Goal: Task Accomplishment & Management: Manage account settings

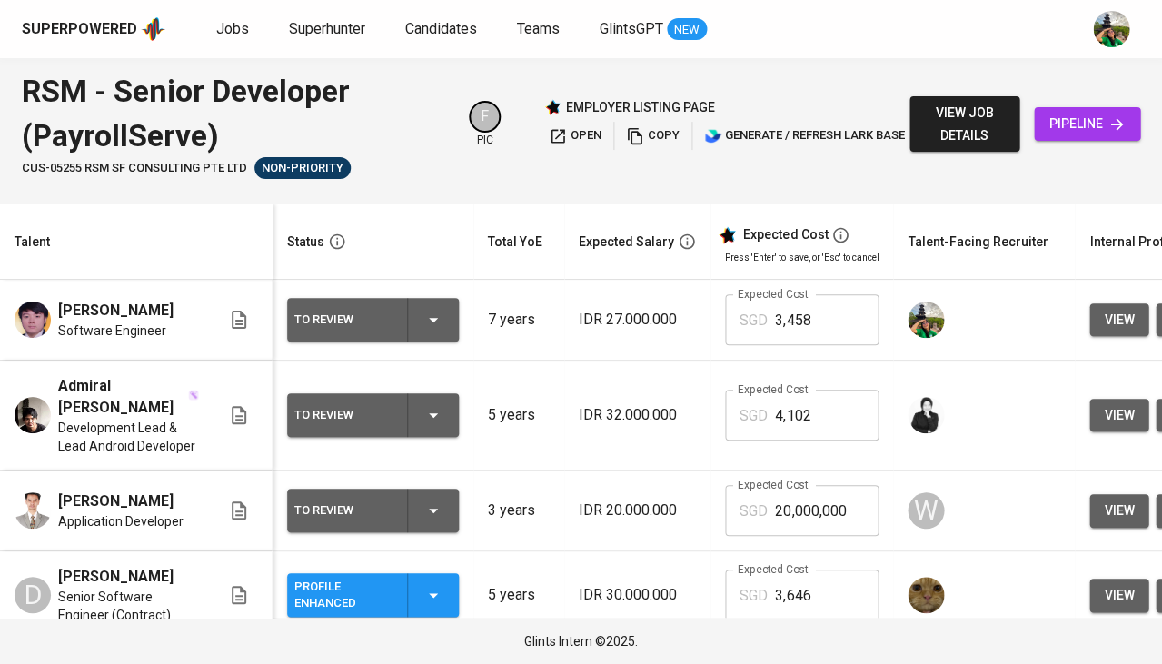
scroll to position [0, 404]
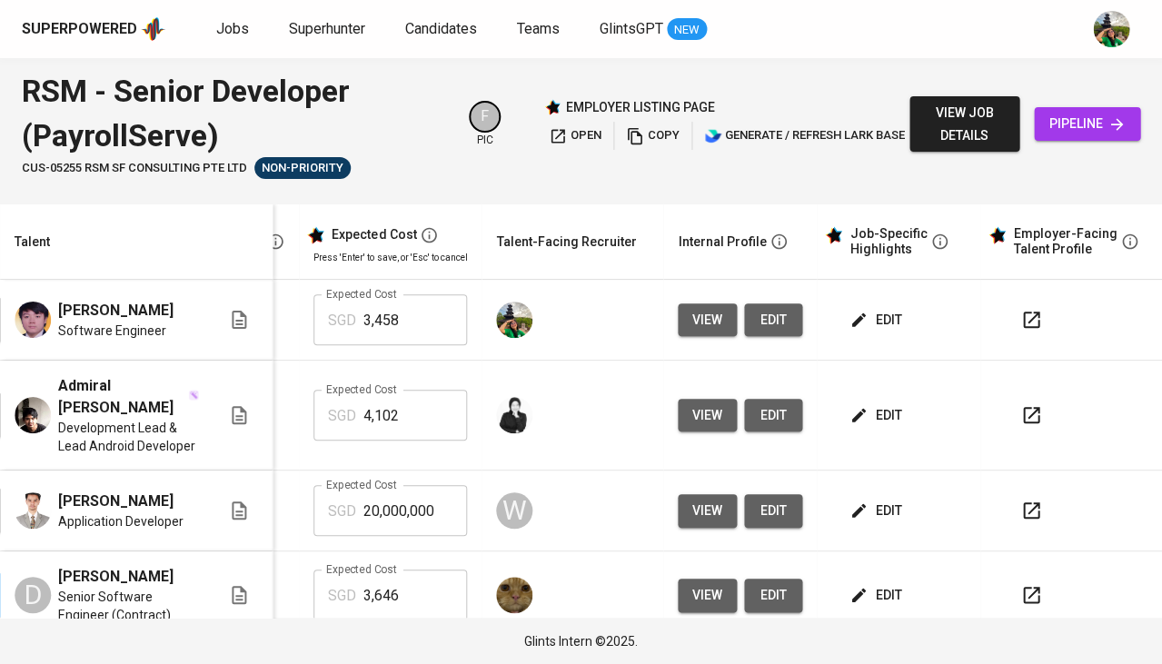
click at [857, 314] on span "edit" at bounding box center [877, 320] width 48 height 23
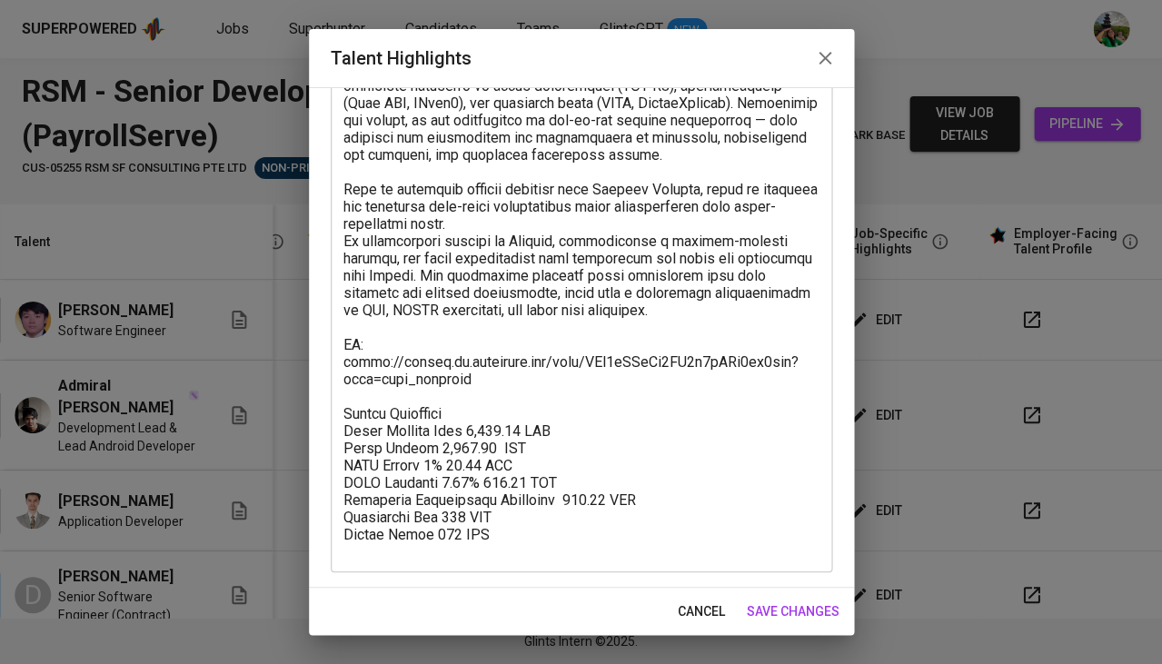
scroll to position [198, 0]
click at [459, 428] on textarea at bounding box center [581, 283] width 476 height 548
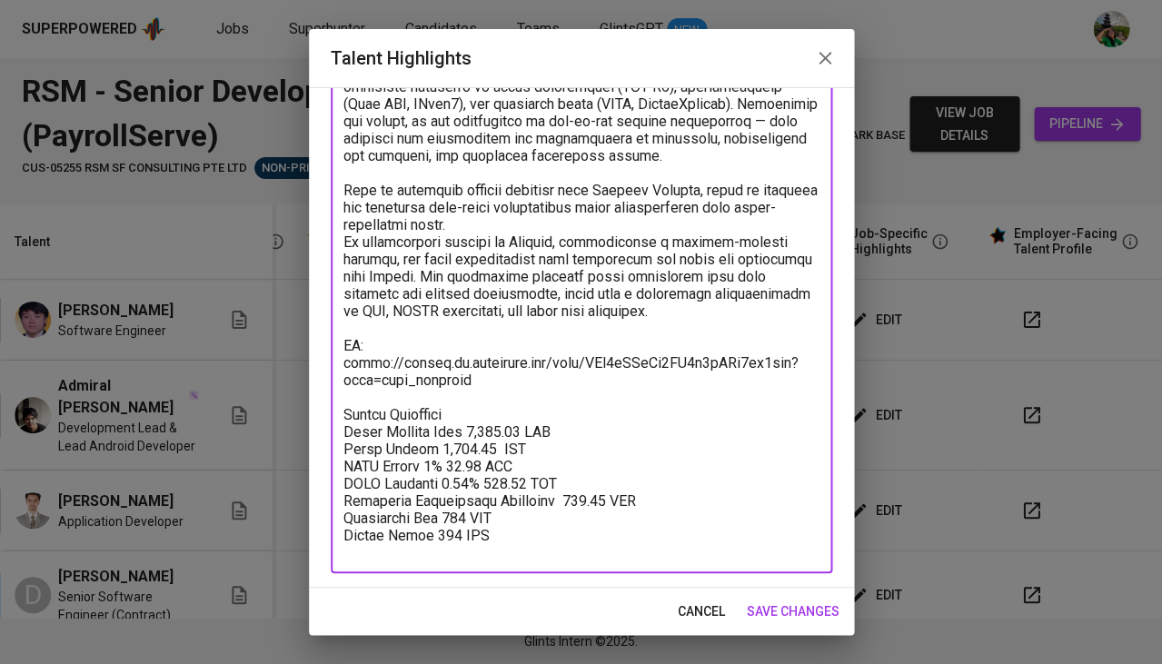
click at [482, 423] on textarea at bounding box center [581, 283] width 476 height 548
click at [482, 446] on textarea at bounding box center [581, 283] width 476 height 548
click at [516, 464] on textarea at bounding box center [581, 283] width 476 height 548
click at [577, 479] on textarea at bounding box center [581, 283] width 476 height 548
click at [484, 411] on textarea at bounding box center [581, 283] width 476 height 548
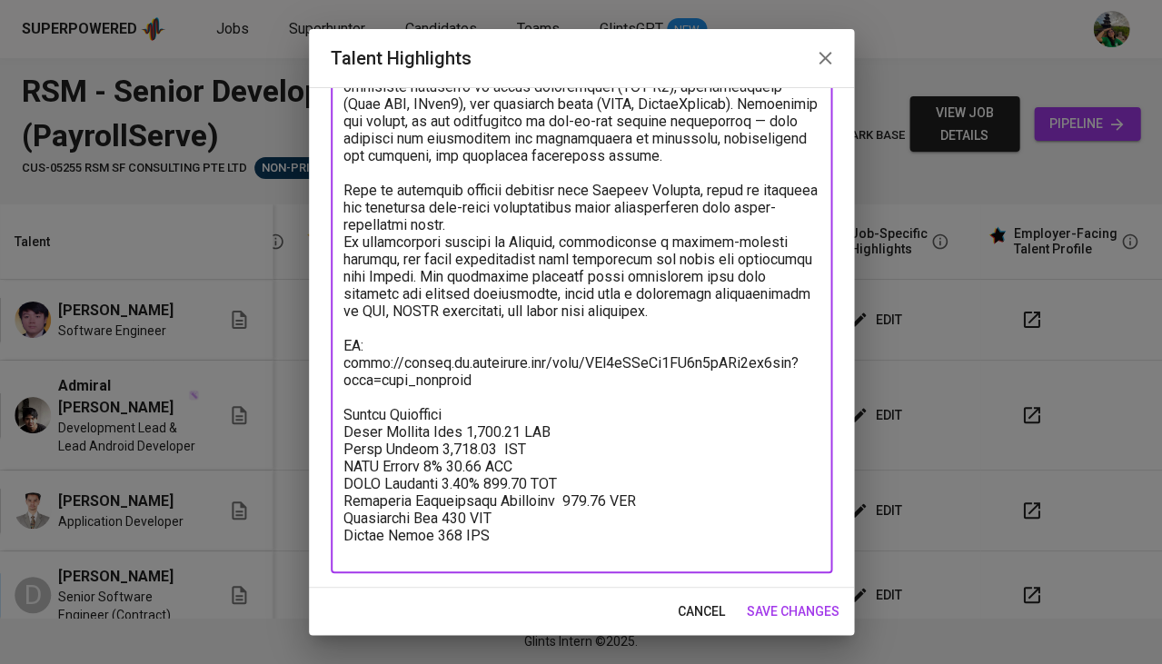
click at [484, 411] on textarea at bounding box center [581, 283] width 476 height 548
type textarea "Ryan Gunawan is a Software Engineer with over 7 years of experience in full-sta…"
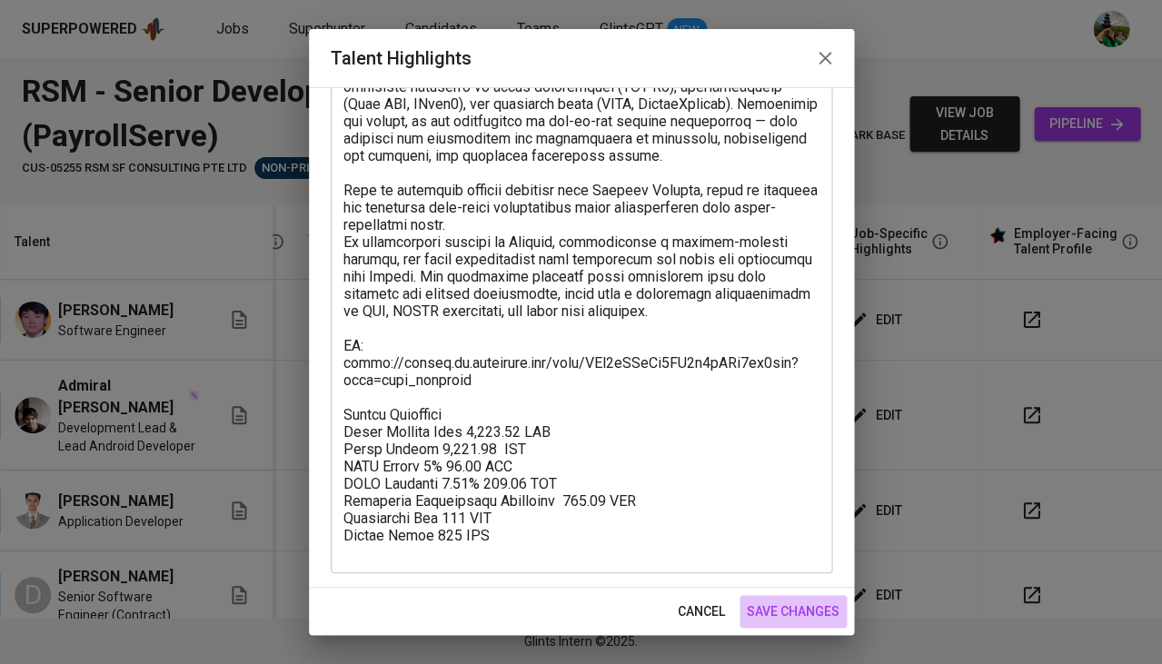
click at [809, 609] on span "save changes" at bounding box center [793, 611] width 93 height 23
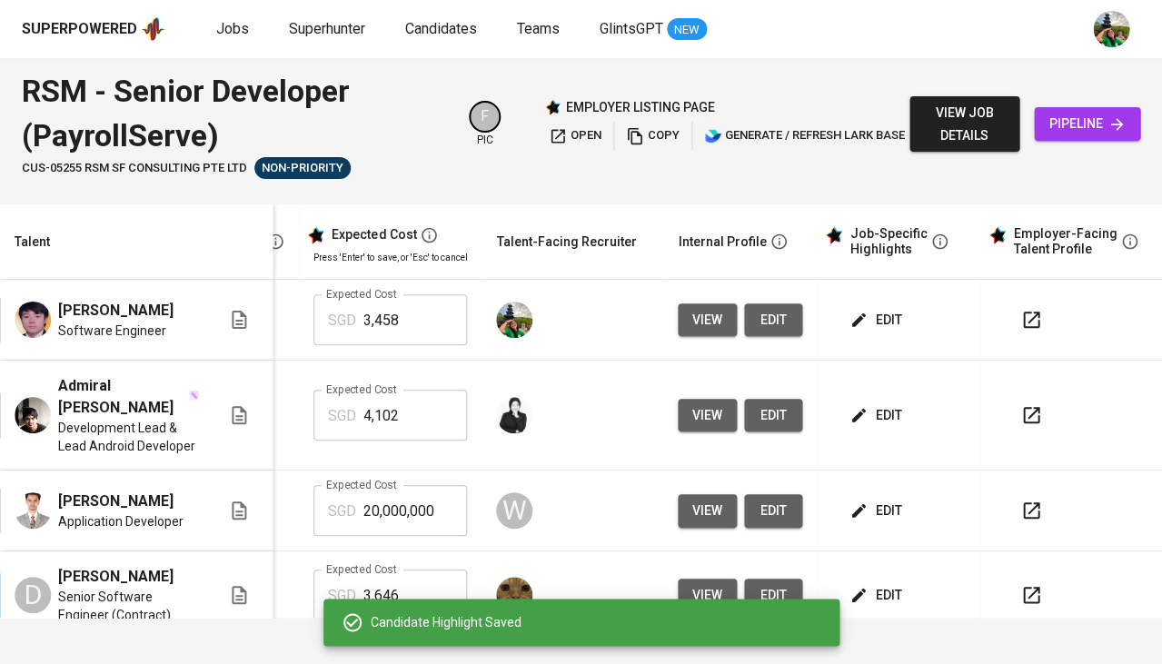
click at [386, 322] on input "3,458" at bounding box center [415, 319] width 104 height 51
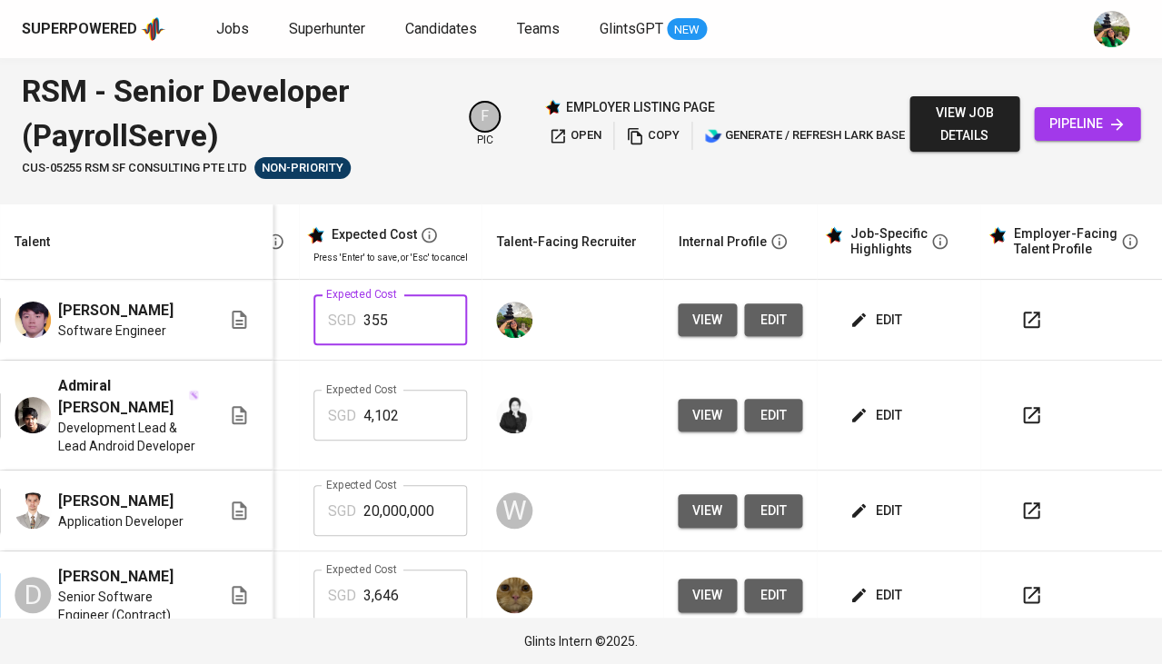
type input "3,555"
click at [849, 322] on icon "button" at bounding box center [858, 320] width 18 height 18
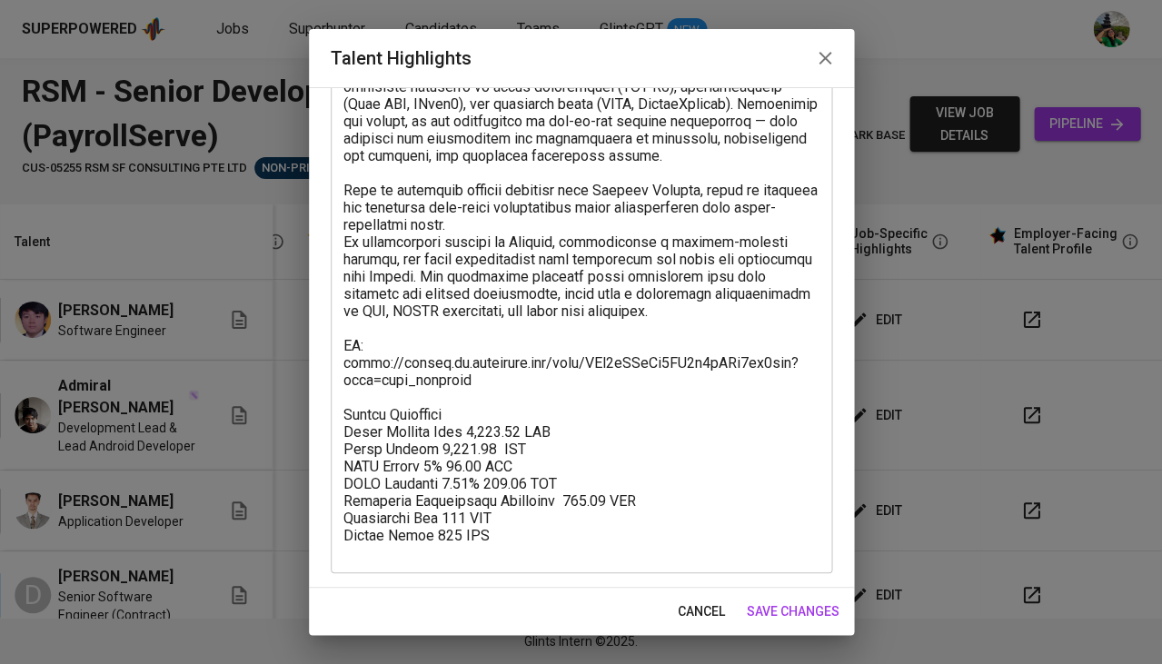
click at [791, 609] on span "save changes" at bounding box center [793, 611] width 93 height 23
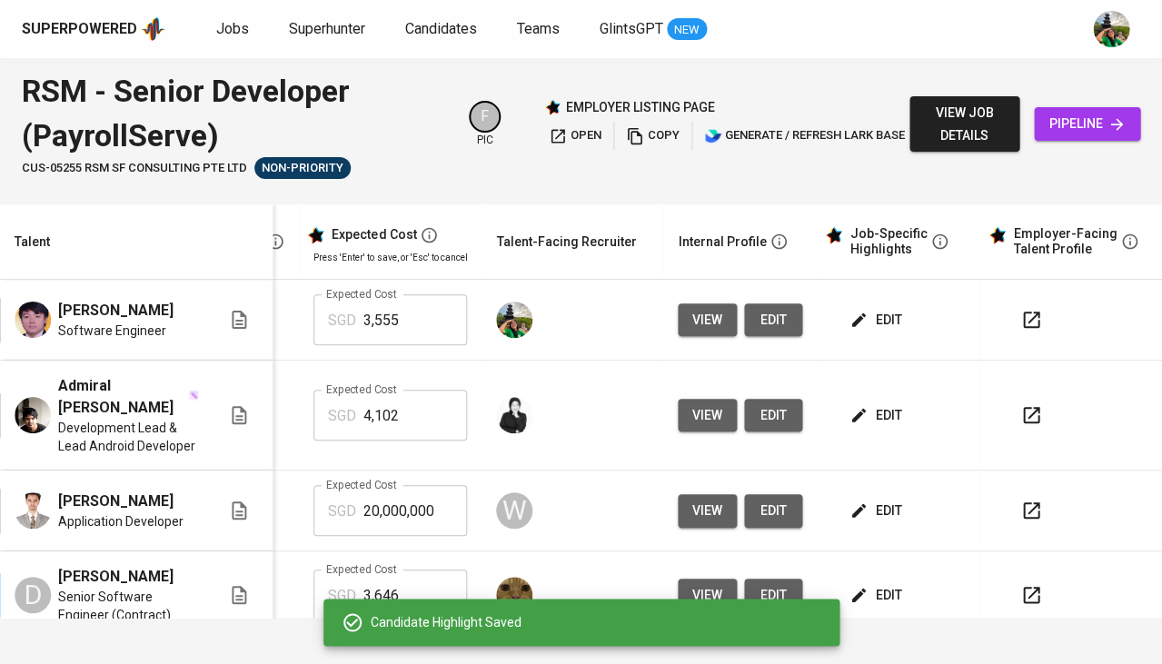
scroll to position [0, 0]
